Goal: Task Accomplishment & Management: Use online tool/utility

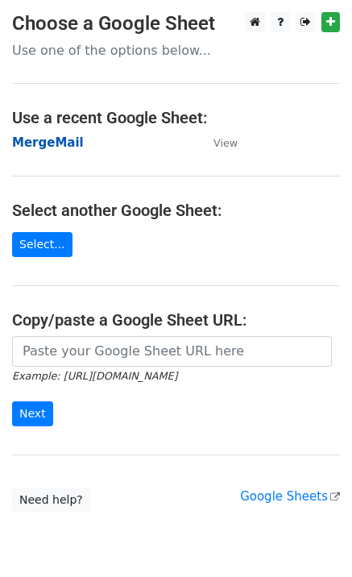
click at [42, 149] on strong "MergeMail" at bounding box center [48, 142] width 72 height 14
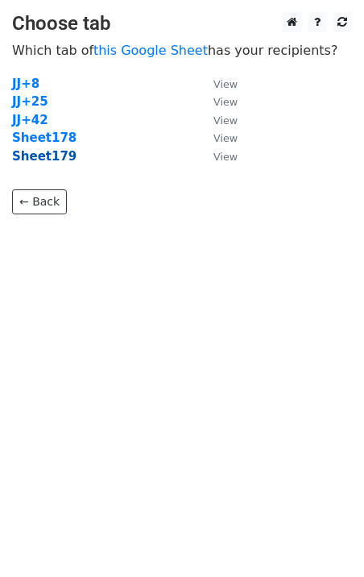
click at [58, 156] on strong "Sheet179" at bounding box center [44, 156] width 64 height 14
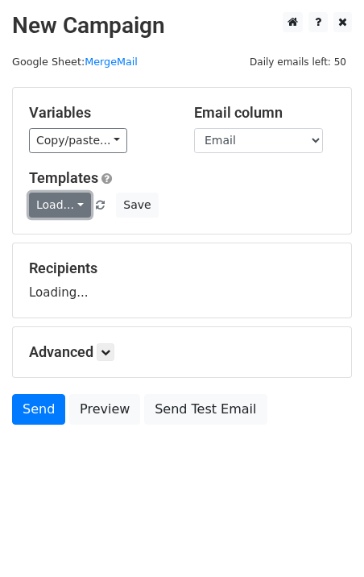
click at [61, 201] on link "Load..." at bounding box center [60, 204] width 62 height 25
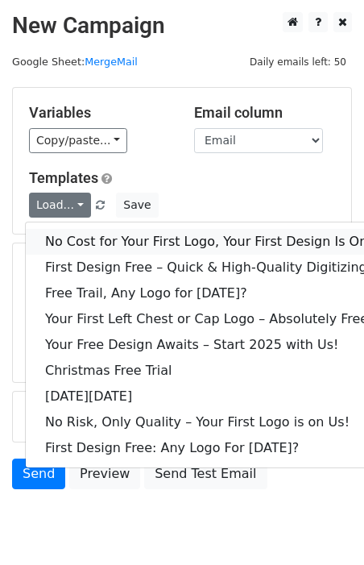
click at [84, 233] on link "No Cost for Your First Logo, Your First Design Is On Us!" at bounding box center [219, 242] width 387 height 26
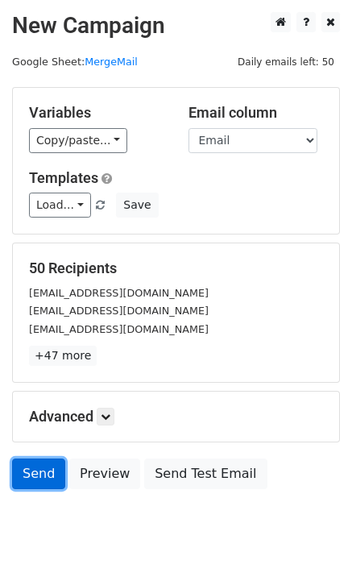
click at [41, 486] on link "Send" at bounding box center [38, 473] width 53 height 31
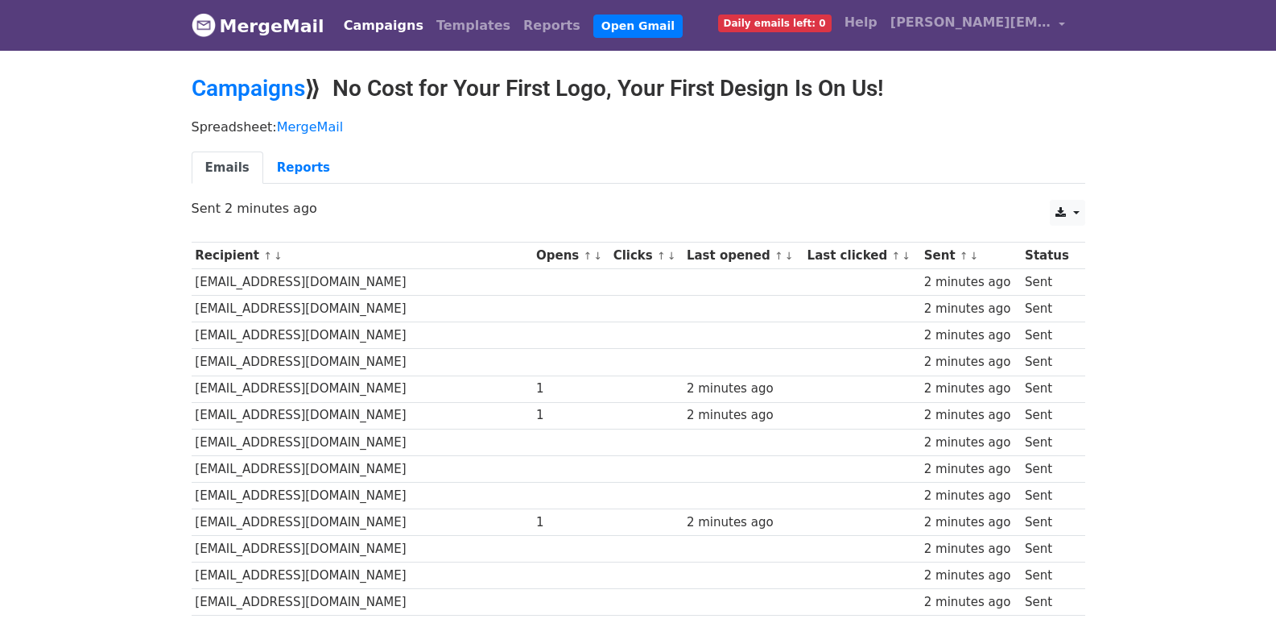
click at [563, 365] on td at bounding box center [570, 362] width 77 height 27
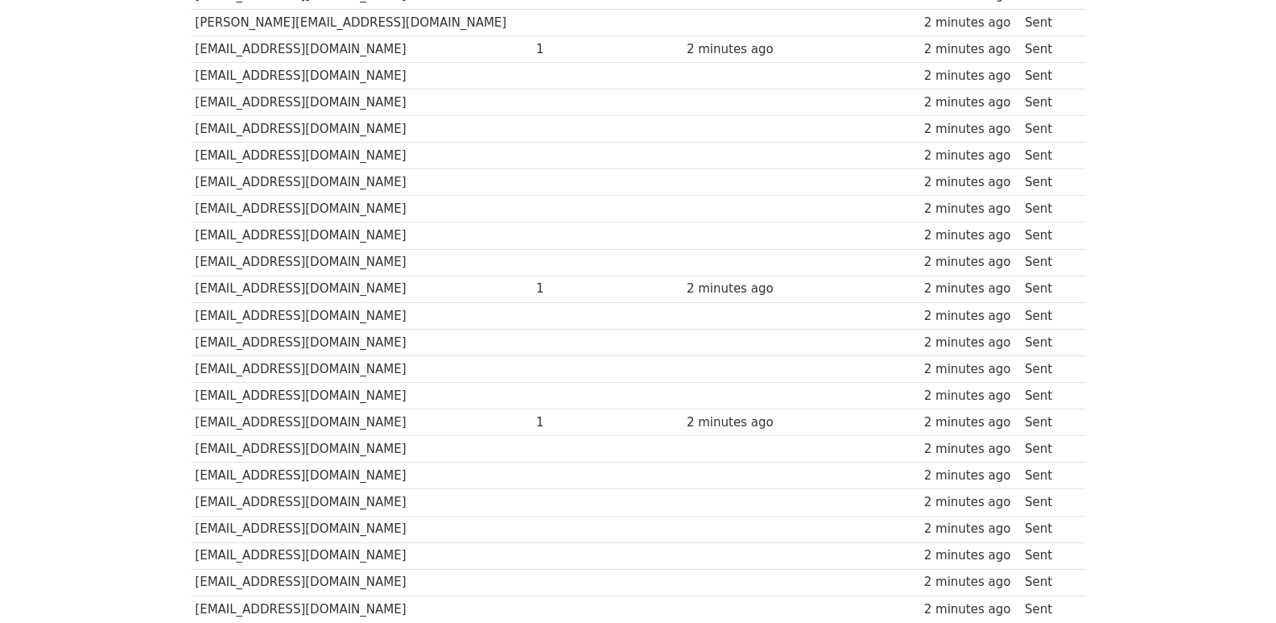
scroll to position [1121, 0]
